Goal: Task Accomplishment & Management: Manage account settings

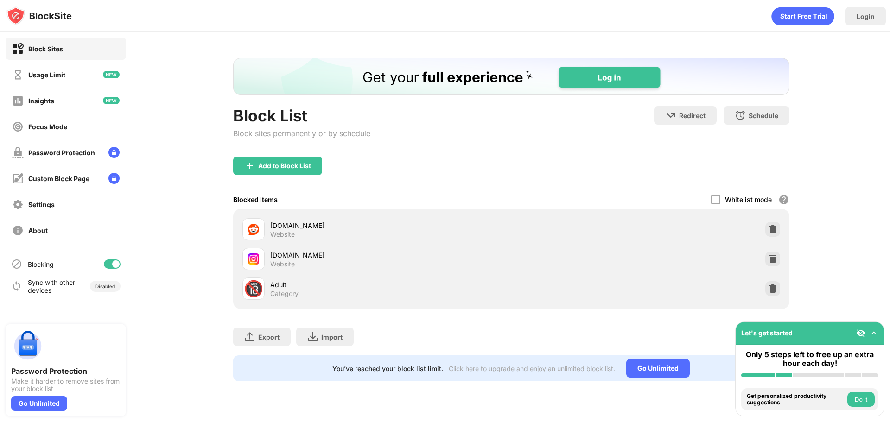
click at [770, 260] on img at bounding box center [772, 259] width 9 height 9
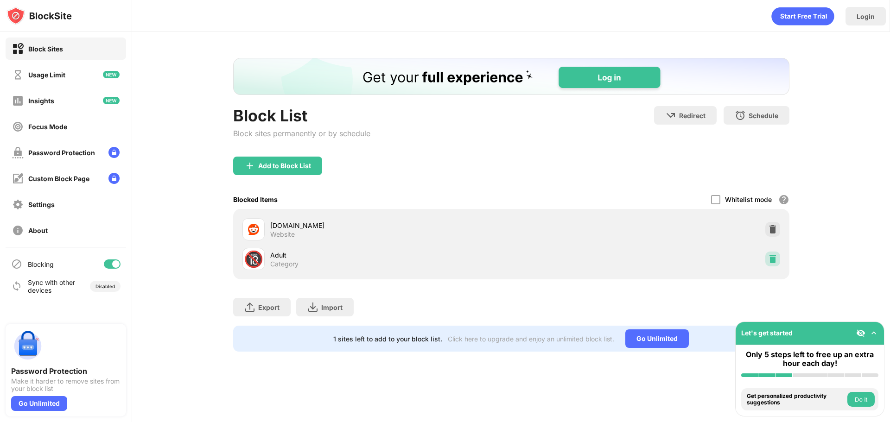
click at [770, 260] on img at bounding box center [772, 259] width 9 height 9
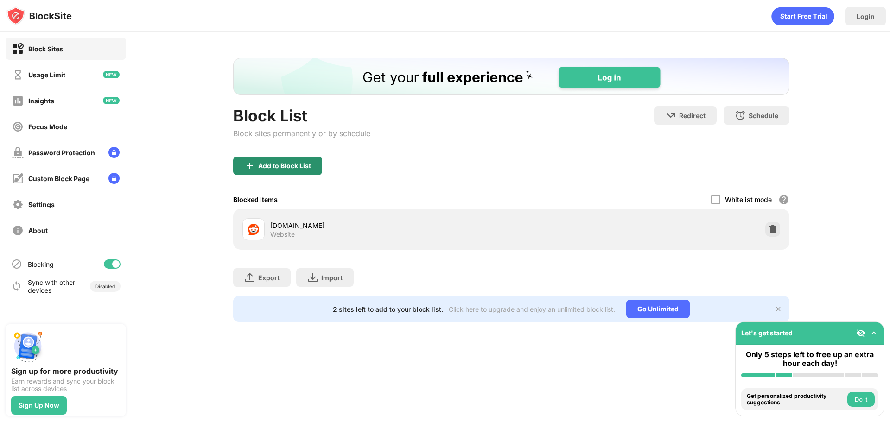
click at [310, 169] on div "Add to Block List" at bounding box center [284, 165] width 53 height 7
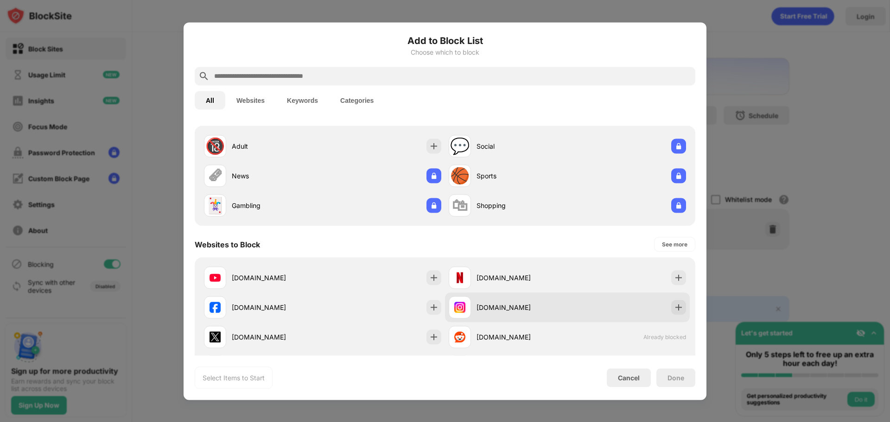
scroll to position [46, 0]
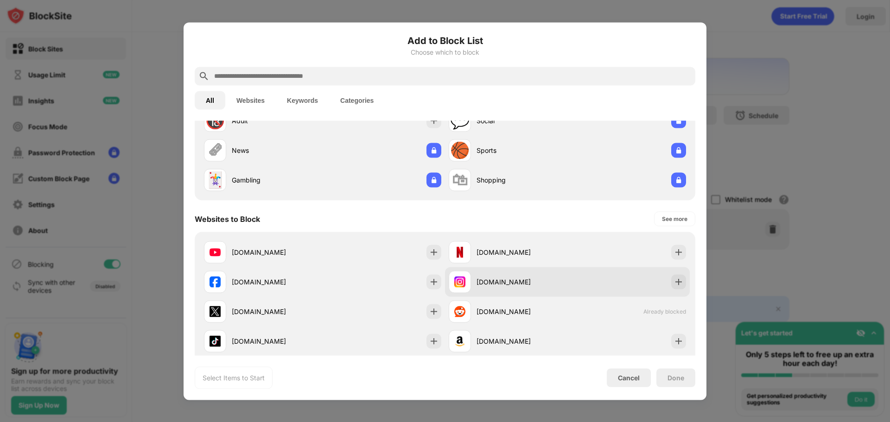
click at [671, 283] on div at bounding box center [678, 281] width 15 height 15
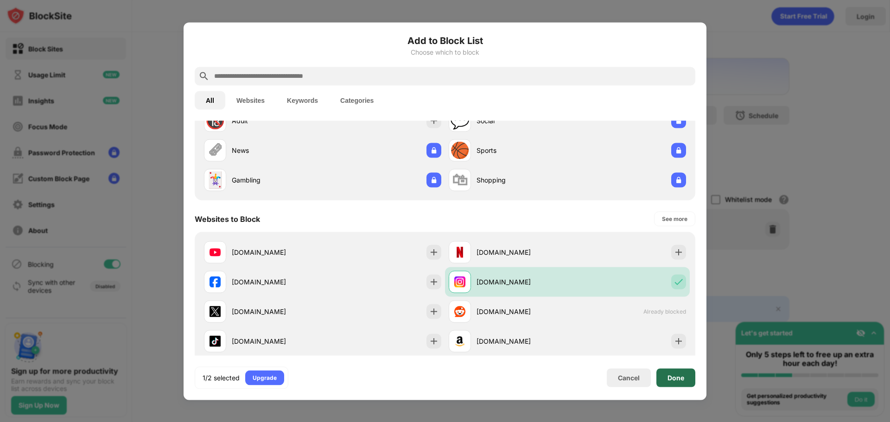
click at [671, 372] on div "Done" at bounding box center [676, 378] width 39 height 19
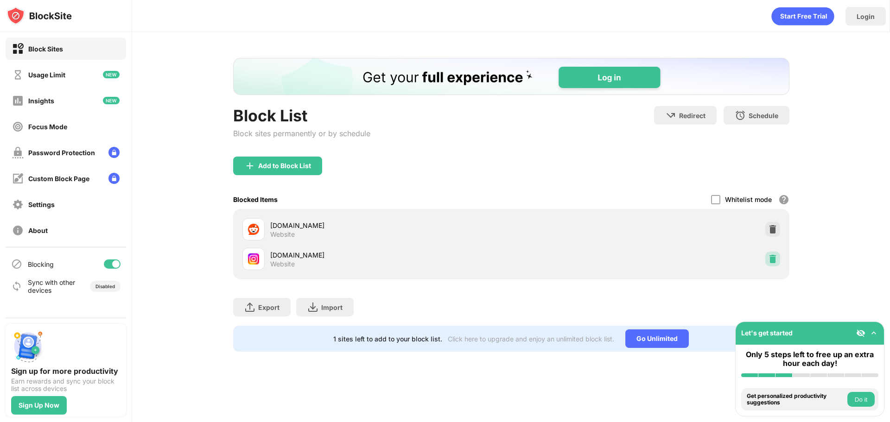
click at [774, 259] on img at bounding box center [772, 259] width 9 height 9
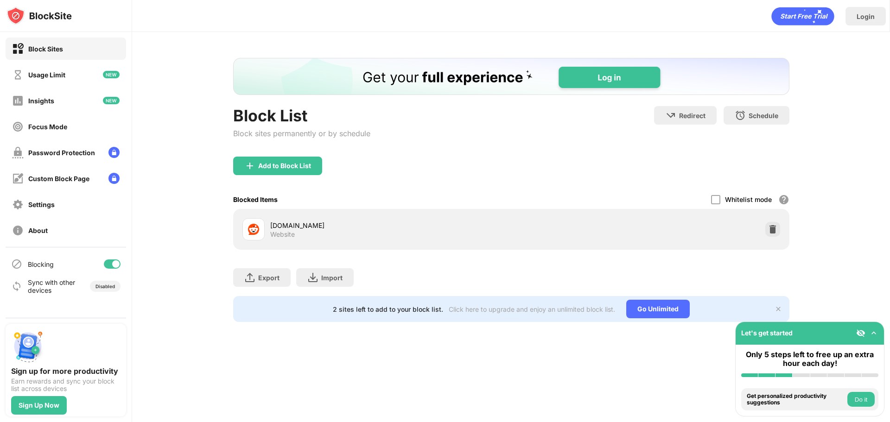
scroll to position [0, 0]
click at [287, 175] on div "Add to Block List" at bounding box center [277, 166] width 89 height 19
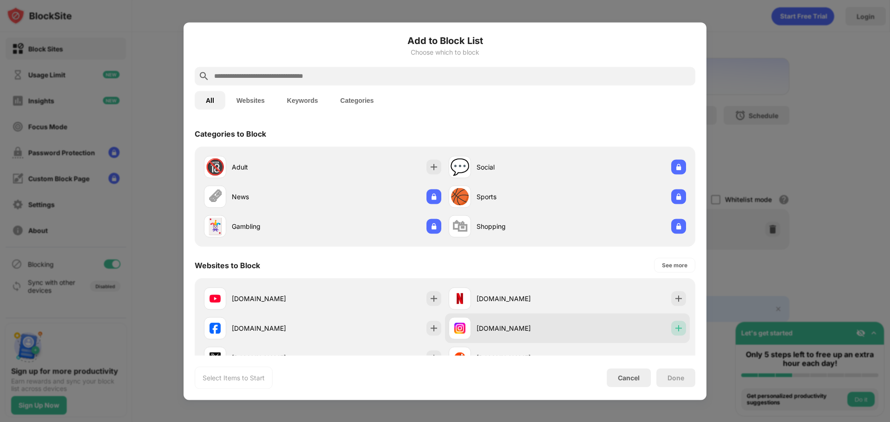
click at [674, 328] on img at bounding box center [678, 328] width 9 height 9
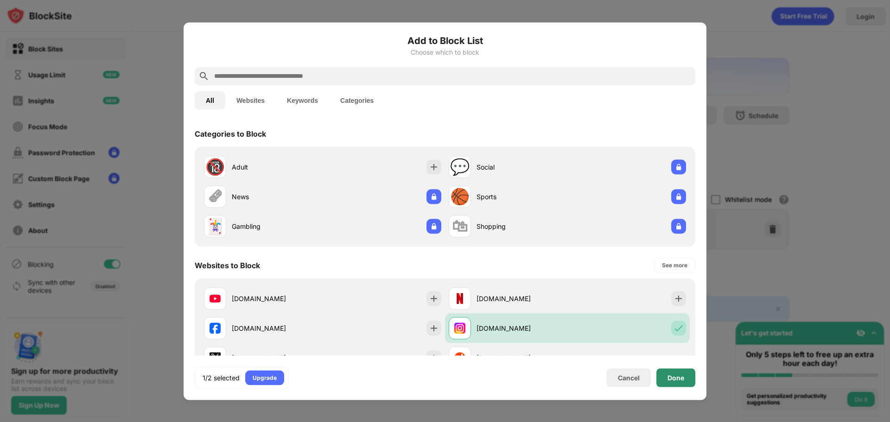
click at [675, 380] on div "Done" at bounding box center [676, 377] width 17 height 7
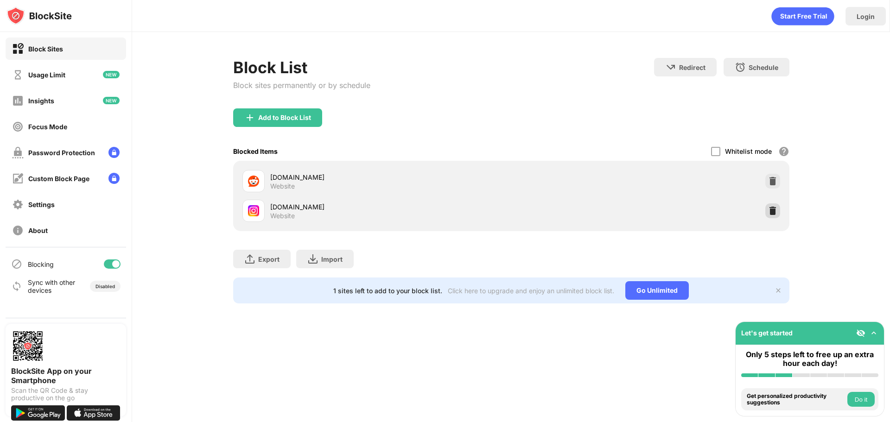
click at [772, 142] on div "Add to Block List" at bounding box center [511, 124] width 556 height 33
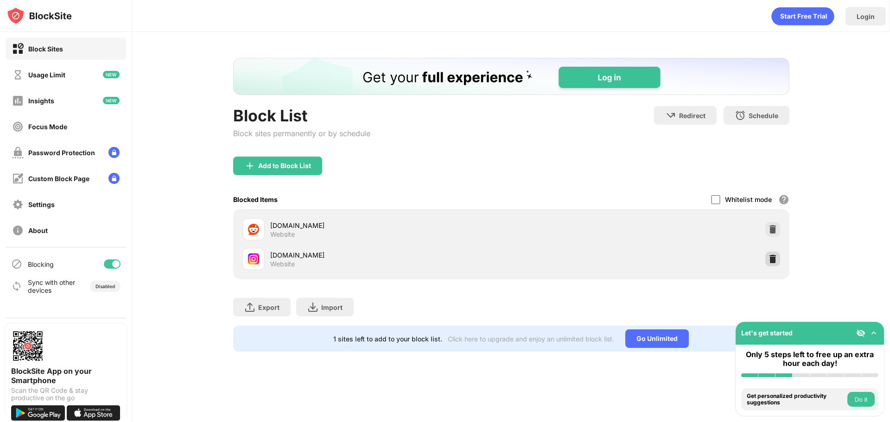
click at [769, 263] on img at bounding box center [772, 259] width 9 height 9
